Goal: Task Accomplishment & Management: Manage account settings

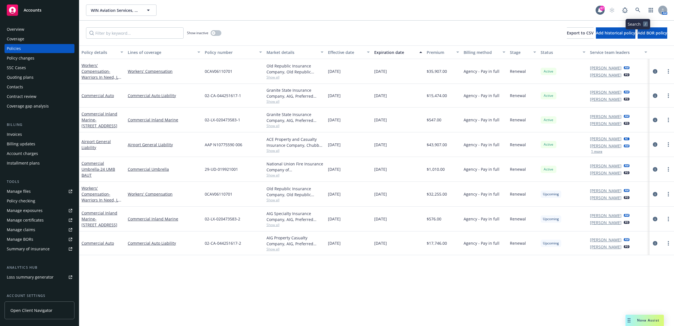
click at [638, 10] on icon at bounding box center [637, 10] width 5 height 5
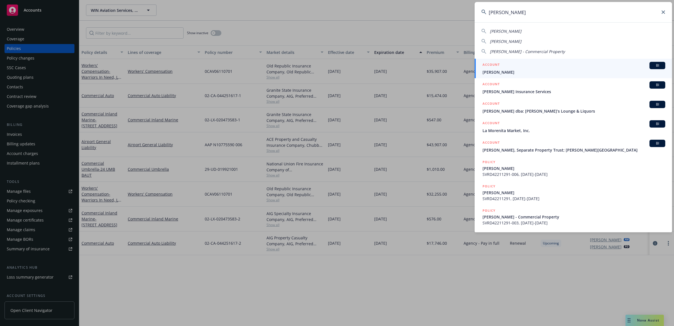
type input "[PERSON_NAME]"
click at [515, 67] on div "ACCOUNT BI" at bounding box center [573, 65] width 183 height 7
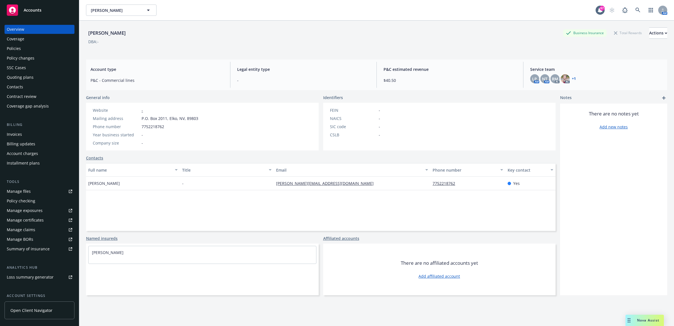
click at [23, 48] on div "Policies" at bounding box center [39, 48] width 65 height 9
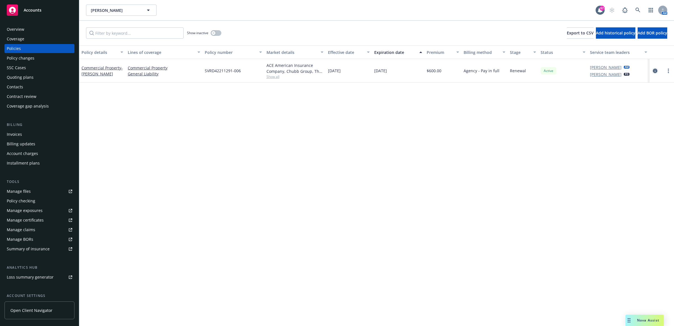
click at [655, 70] on icon "circleInformation" at bounding box center [654, 70] width 5 height 5
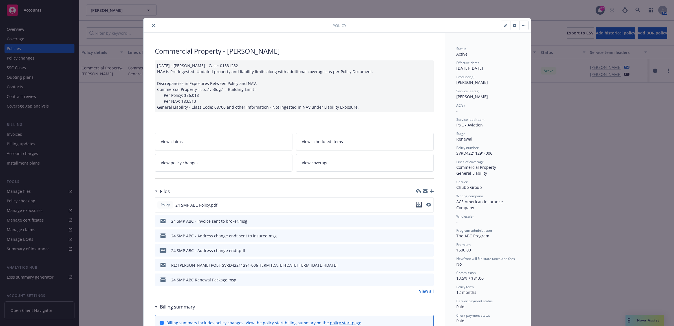
click at [416, 203] on icon "download file" at bounding box center [418, 204] width 5 height 5
click at [152, 25] on icon "close" at bounding box center [153, 25] width 3 height 3
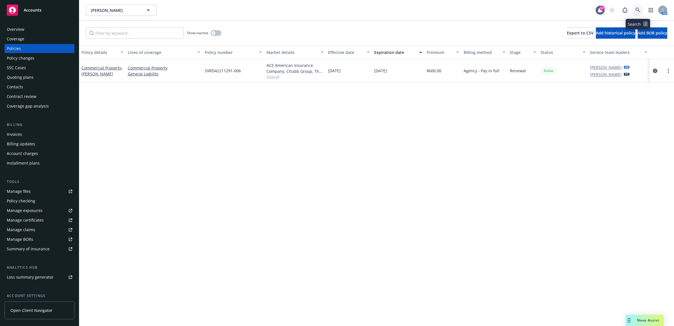
click at [638, 9] on icon at bounding box center [637, 10] width 5 height 5
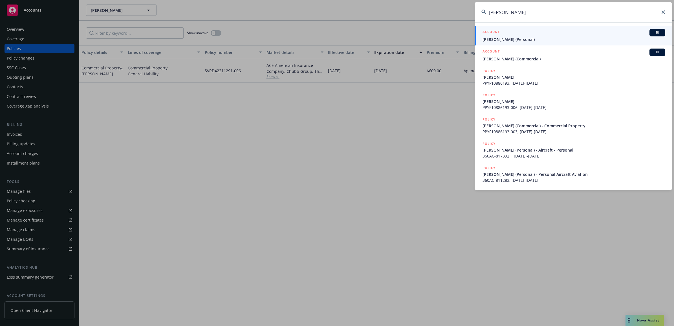
type input "[PERSON_NAME]"
click at [511, 36] on span "[PERSON_NAME] (Personal)" at bounding box center [573, 39] width 183 height 6
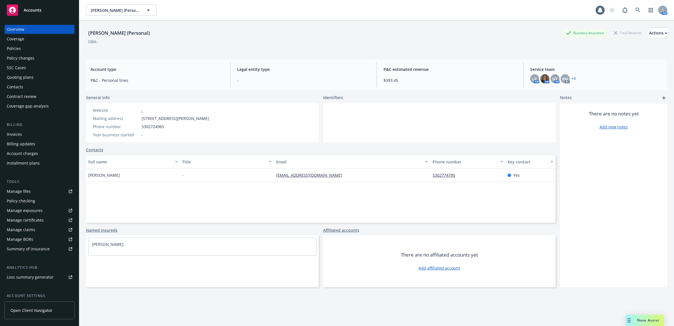
click at [47, 54] on div "Policy changes" at bounding box center [39, 58] width 65 height 9
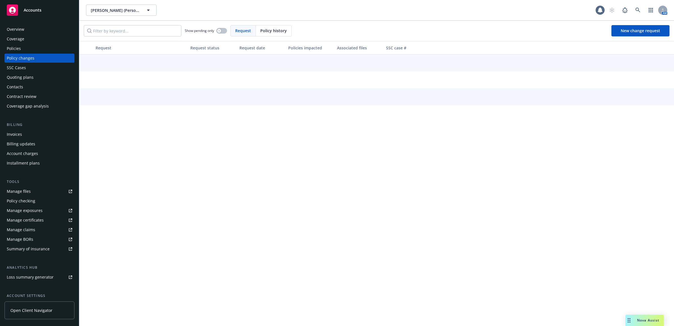
click at [46, 45] on div "Policies" at bounding box center [39, 48] width 65 height 9
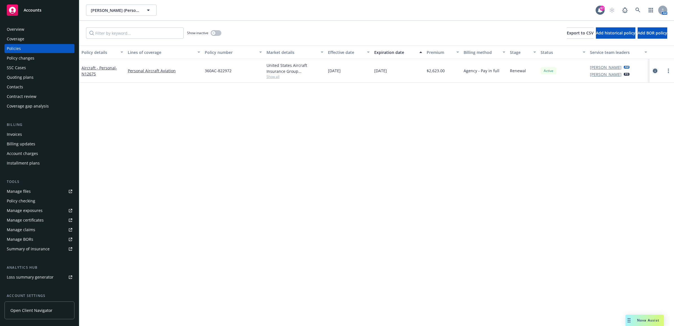
click at [654, 69] on icon "circleInformation" at bounding box center [654, 70] width 5 height 5
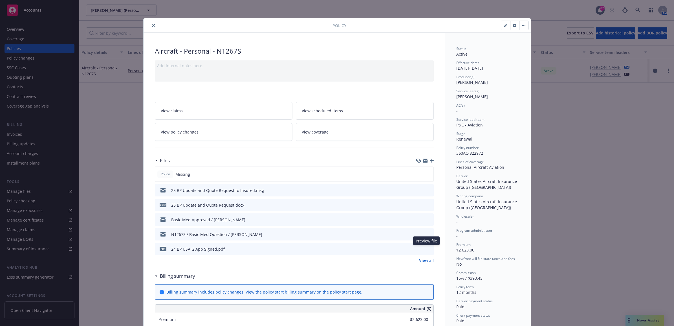
click at [426, 249] on icon "preview file" at bounding box center [428, 248] width 5 height 4
click at [152, 25] on icon "close" at bounding box center [153, 25] width 3 height 3
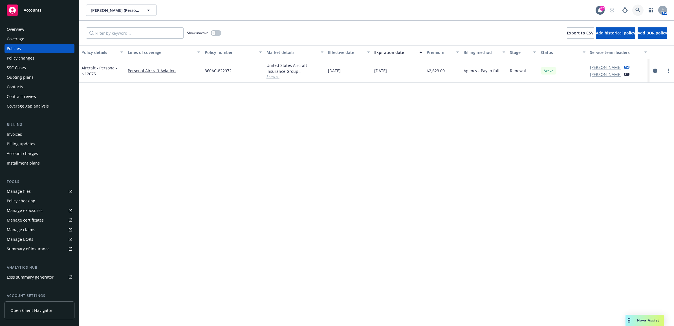
click at [635, 6] on link at bounding box center [637, 10] width 11 height 11
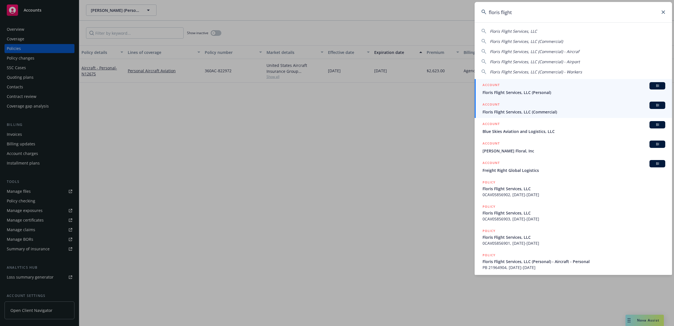
type input "floris flight"
click at [521, 113] on span "Floris Flight Services, LLC (Commercial)" at bounding box center [573, 112] width 183 height 6
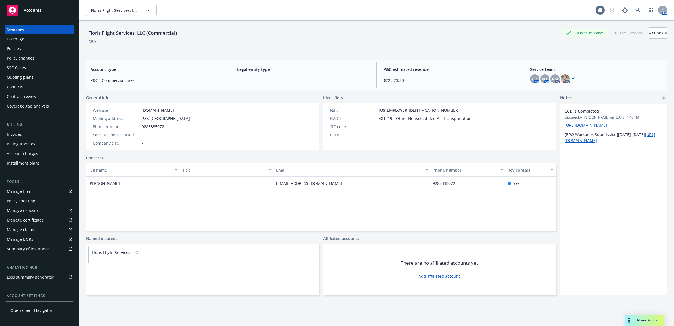
click at [25, 50] on div "Policies" at bounding box center [39, 48] width 65 height 9
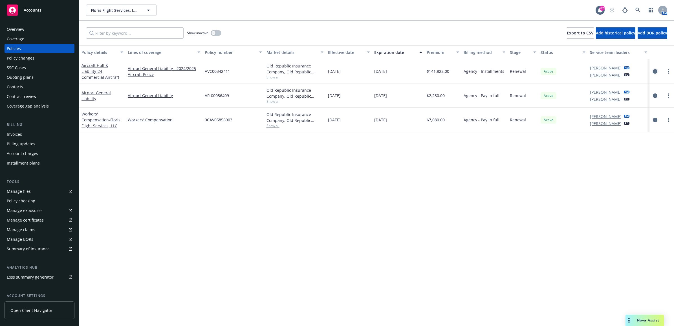
click at [654, 70] on icon "circleInformation" at bounding box center [654, 71] width 5 height 5
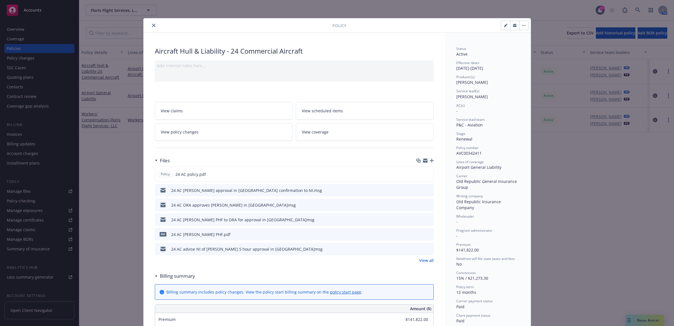
drag, startPoint x: 151, startPoint y: 23, endPoint x: 123, endPoint y: 113, distance: 93.7
click at [151, 23] on button "close" at bounding box center [153, 25] width 7 height 7
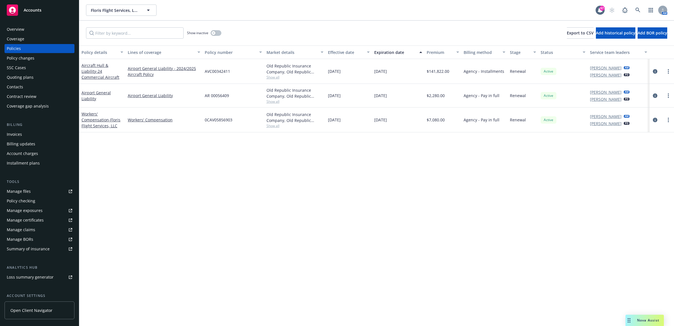
click at [37, 186] on div "Tools Manage files Policy checking Manage exposures Manage certificates Manage …" at bounding box center [40, 216] width 70 height 74
click at [37, 190] on link "Manage files" at bounding box center [40, 191] width 70 height 9
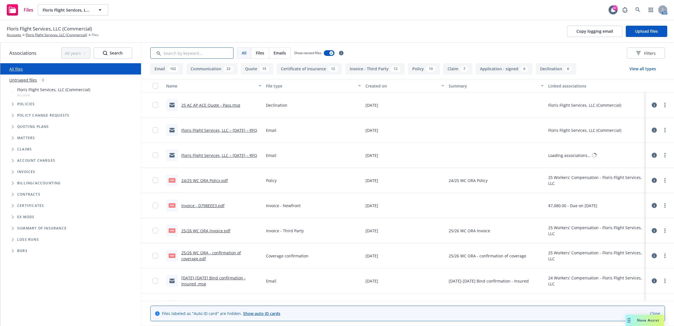
click at [205, 52] on input "Search by keyword..." at bounding box center [191, 52] width 83 height 11
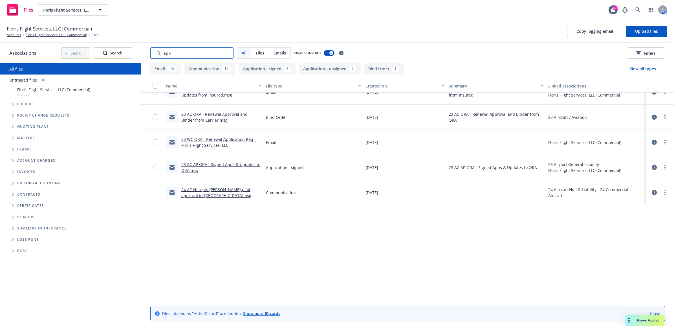
scroll to position [141, 0]
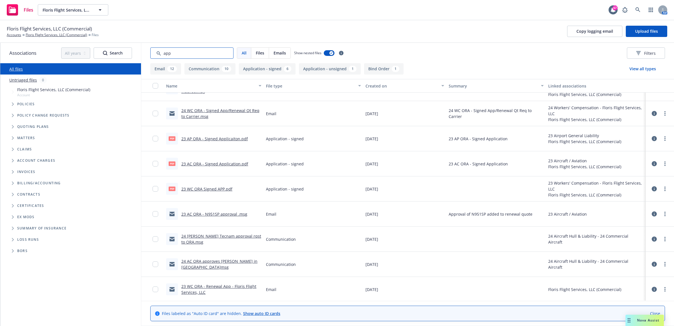
type input "app"
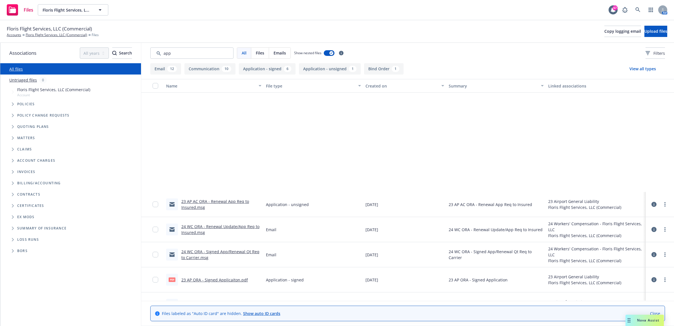
scroll to position [141, 0]
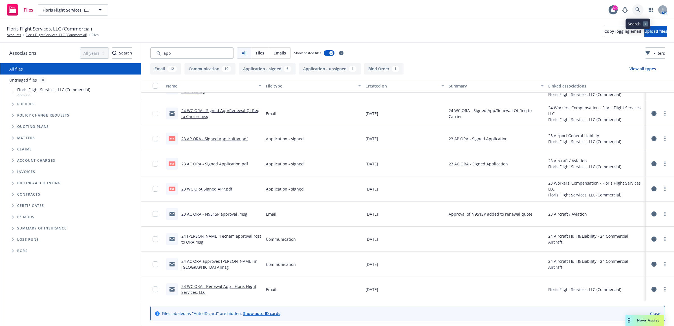
click at [638, 9] on icon at bounding box center [637, 9] width 5 height 5
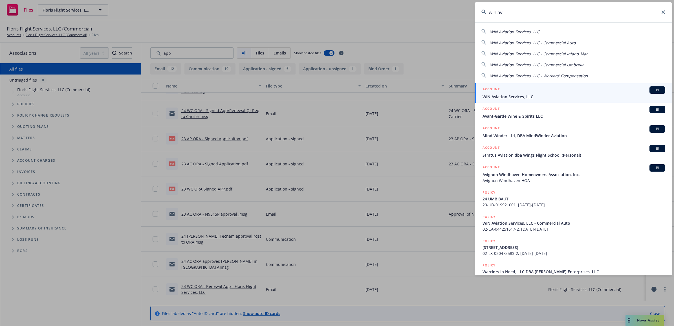
type input "win av"
click at [504, 95] on span "WIN Aviation Services, LLC" at bounding box center [573, 97] width 183 height 6
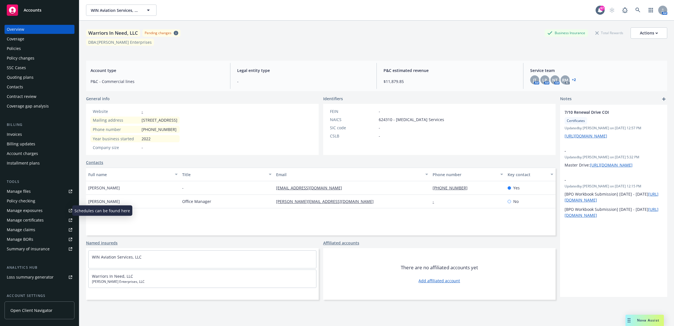
click at [47, 212] on link "Manage exposures" at bounding box center [40, 210] width 70 height 9
